Goal: Task Accomplishment & Management: Manage account settings

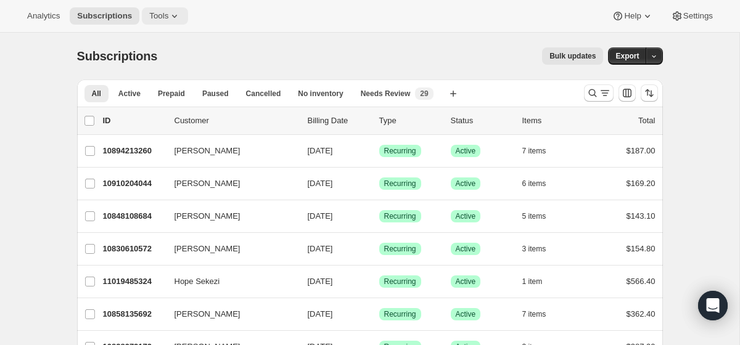
click at [174, 15] on icon at bounding box center [174, 16] width 12 height 12
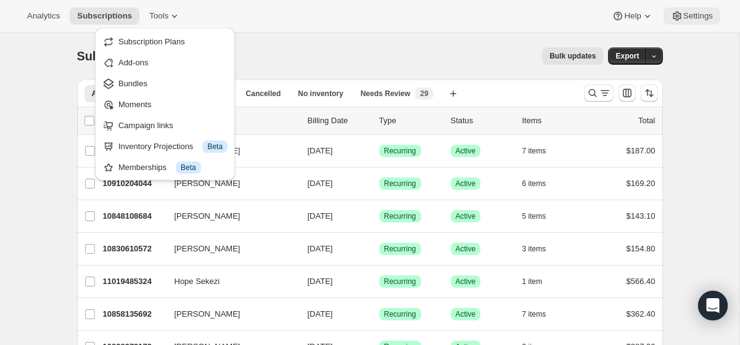
click at [701, 22] on button "Settings" at bounding box center [691, 15] width 57 height 17
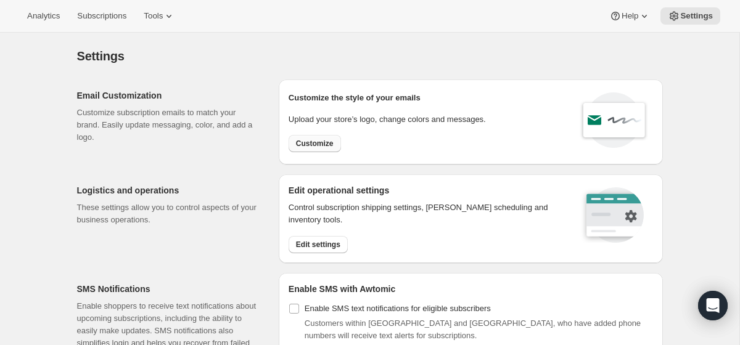
click at [321, 145] on span "Customize" at bounding box center [315, 144] width 38 height 10
select select "subscriptionMessage"
select select "5"
select select "15"
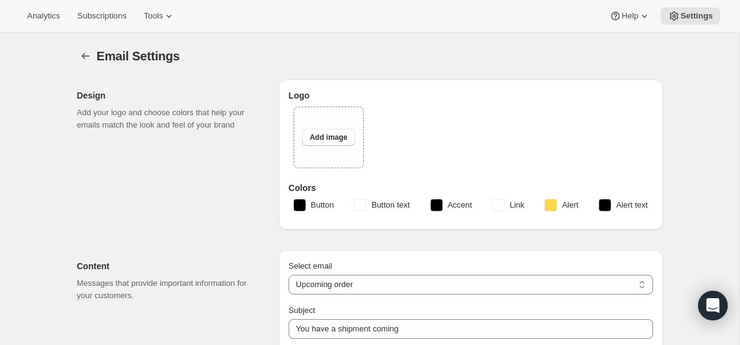
type input "Get ready for your upcoming Wine Club shipment! 📦"
type textarea "Good news! Your next Wine Club order is about to be processed."
select select "7"
type input "ONEHOPE Wine"
checkbox input "false"
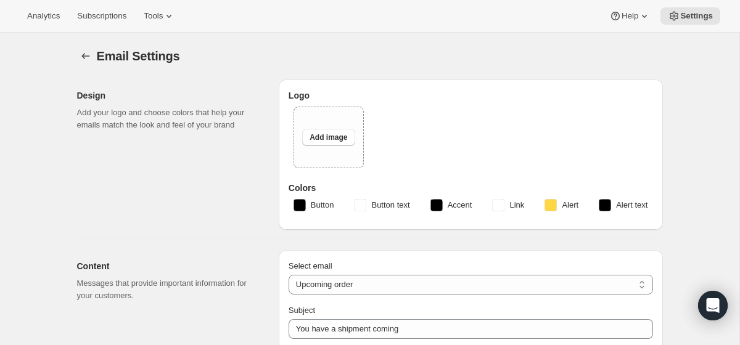
checkbox input "false"
type input "[PERSON_NAME][EMAIL_ADDRESS][DOMAIN_NAME]"
checkbox input "true"
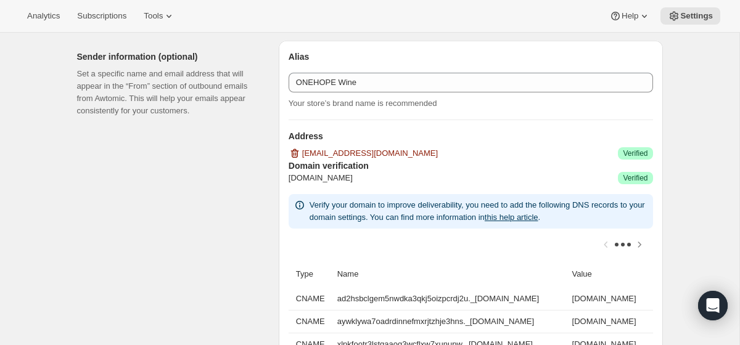
scroll to position [751, 0]
